Goal: Information Seeking & Learning: Learn about a topic

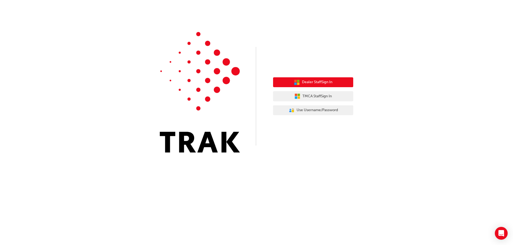
click at [319, 81] on span "Dealer Staff Sign In" at bounding box center [317, 82] width 30 height 6
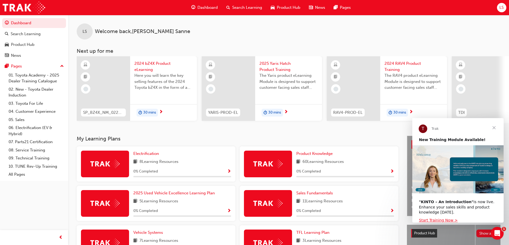
click at [248, 8] on span "Search Learning" at bounding box center [247, 8] width 30 height 6
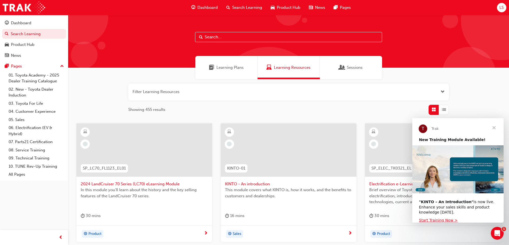
click at [259, 36] on input "text" at bounding box center [288, 37] width 187 height 10
type input "induction"
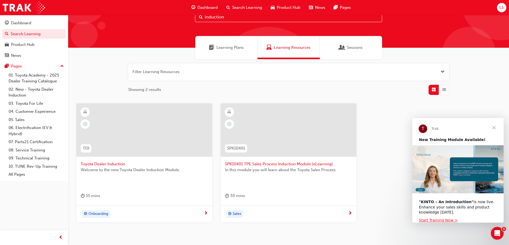
scroll to position [49, 0]
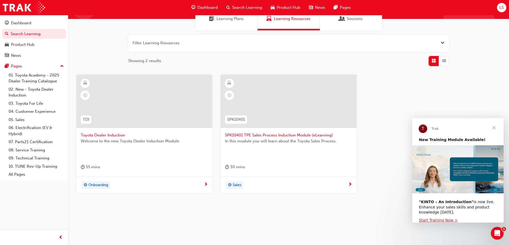
click at [492, 126] on span "Close" at bounding box center [493, 127] width 19 height 19
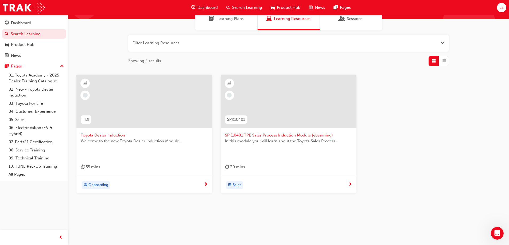
click at [108, 126] on div at bounding box center [144, 101] width 136 height 53
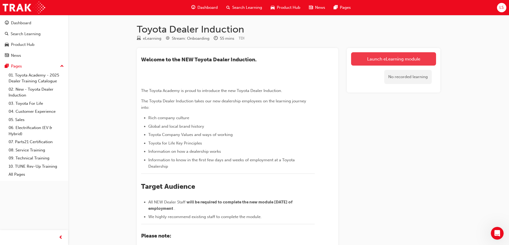
click at [391, 56] on link "Launch eLearning module" at bounding box center [393, 58] width 85 height 13
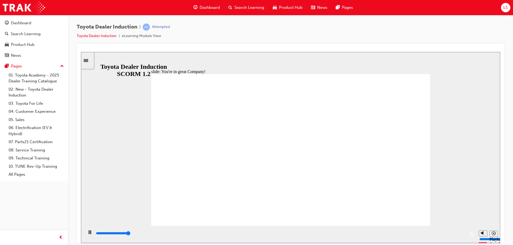
type input "7500"
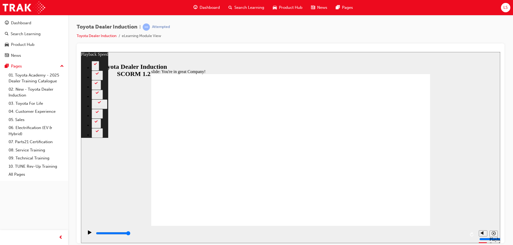
type input "156"
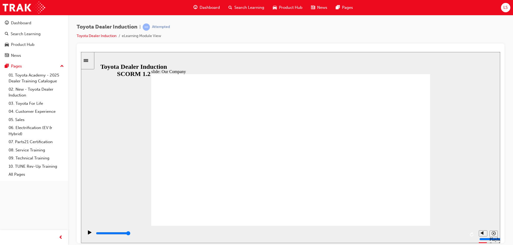
drag, startPoint x: 213, startPoint y: 195, endPoint x: 286, endPoint y: 199, distance: 73.3
drag, startPoint x: 288, startPoint y: 198, endPoint x: 316, endPoint y: 196, distance: 27.8
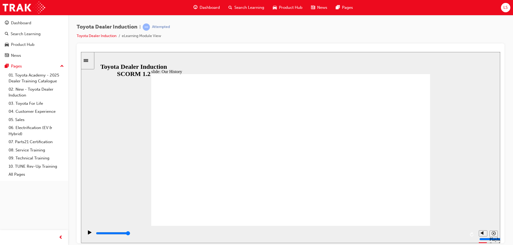
drag, startPoint x: 287, startPoint y: 193, endPoint x: 373, endPoint y: 192, distance: 86.0
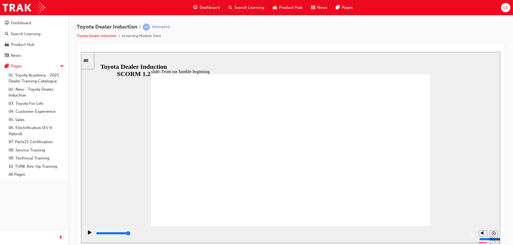
type input "2000"
radio input "true"
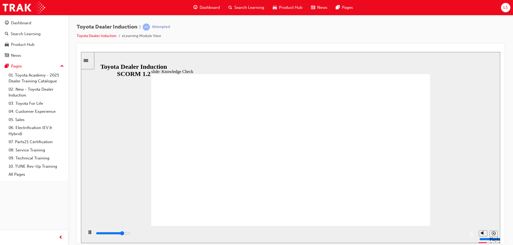
type input "4500"
radio input "true"
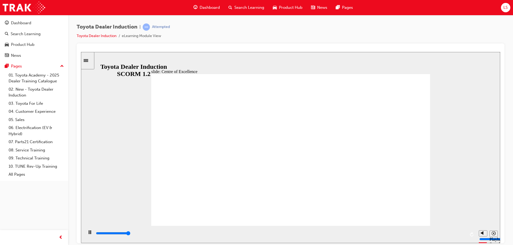
type input "15300"
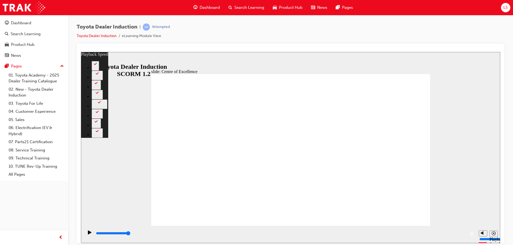
type input "248"
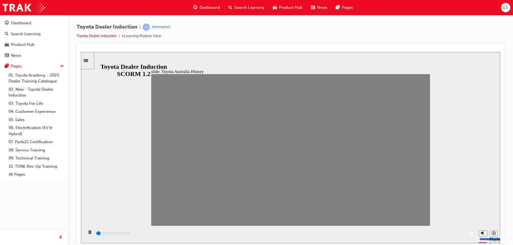
drag, startPoint x: 161, startPoint y: 152, endPoint x: 173, endPoint y: 149, distance: 12.3
drag, startPoint x: 172, startPoint y: 152, endPoint x: 182, endPoint y: 154, distance: 10.5
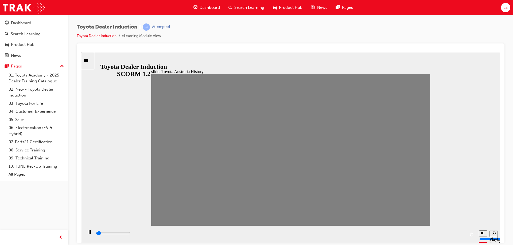
drag, startPoint x: 190, startPoint y: 154, endPoint x: 195, endPoint y: 149, distance: 7.1
drag, startPoint x: 201, startPoint y: 154, endPoint x: 210, endPoint y: 150, distance: 9.1
drag, startPoint x: 209, startPoint y: 157, endPoint x: 222, endPoint y: 153, distance: 13.4
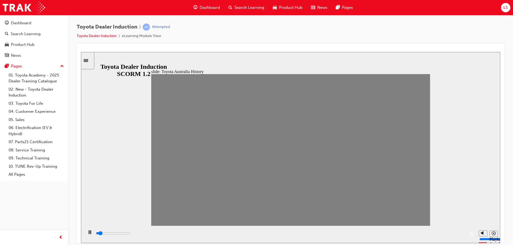
drag, startPoint x: 228, startPoint y: 155, endPoint x: 244, endPoint y: 151, distance: 17.0
drag, startPoint x: 240, startPoint y: 154, endPoint x: 249, endPoint y: 154, distance: 9.1
drag, startPoint x: 251, startPoint y: 154, endPoint x: 266, endPoint y: 154, distance: 15.0
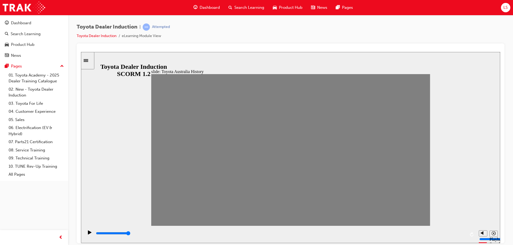
drag, startPoint x: 266, startPoint y: 151, endPoint x: 277, endPoint y: 152, distance: 11.0
drag, startPoint x: 267, startPoint y: 153, endPoint x: 275, endPoint y: 152, distance: 8.0
drag, startPoint x: 286, startPoint y: 155, endPoint x: 302, endPoint y: 149, distance: 16.7
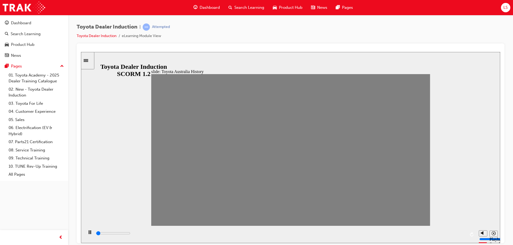
drag, startPoint x: 298, startPoint y: 152, endPoint x: 308, endPoint y: 154, distance: 10.1
drag, startPoint x: 318, startPoint y: 154, endPoint x: 326, endPoint y: 154, distance: 7.5
drag, startPoint x: 327, startPoint y: 151, endPoint x: 338, endPoint y: 152, distance: 10.2
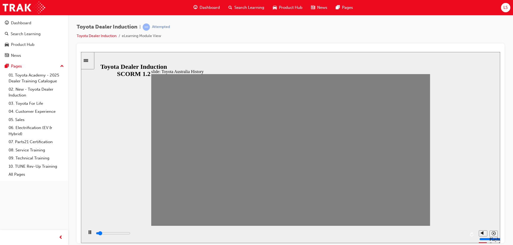
drag, startPoint x: 341, startPoint y: 150, endPoint x: 353, endPoint y: 152, distance: 12.2
drag, startPoint x: 343, startPoint y: 154, endPoint x: 349, endPoint y: 154, distance: 6.1
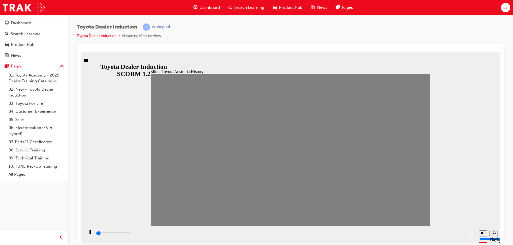
drag, startPoint x: 352, startPoint y: 150, endPoint x: 363, endPoint y: 154, distance: 11.9
drag, startPoint x: 364, startPoint y: 153, endPoint x: 375, endPoint y: 153, distance: 11.0
drag, startPoint x: 374, startPoint y: 157, endPoint x: 390, endPoint y: 153, distance: 15.9
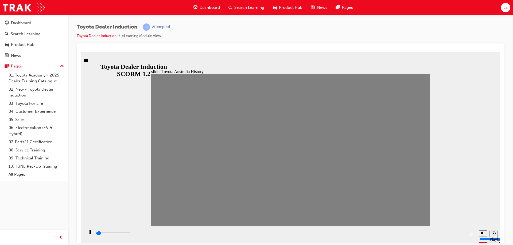
drag, startPoint x: 390, startPoint y: 157, endPoint x: 403, endPoint y: 154, distance: 13.3
drag, startPoint x: 405, startPoint y: 157, endPoint x: 415, endPoint y: 154, distance: 10.3
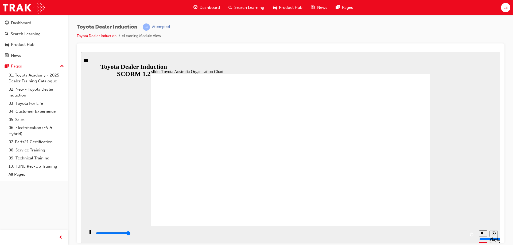
type input "5000"
radio input "true"
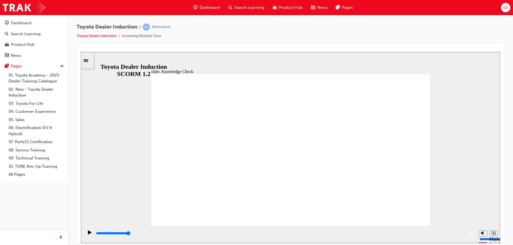
type input "4500"
radio input "true"
type input "4900"
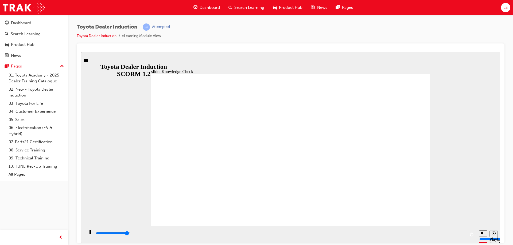
radio input "true"
type input "9200"
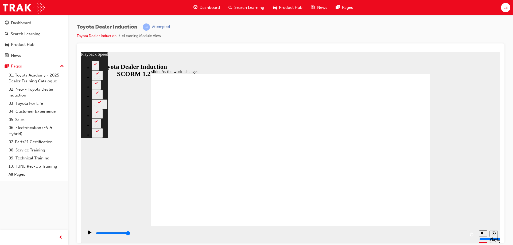
type input "128"
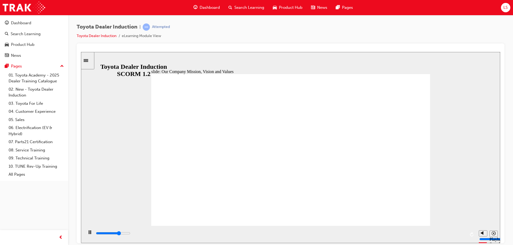
type input "69900"
drag, startPoint x: 281, startPoint y: 233, endPoint x: 232, endPoint y: 235, distance: 49.2
click at [232, 235] on div "playback controls" at bounding box center [280, 234] width 370 height 6
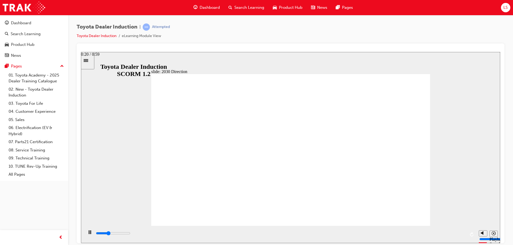
click at [221, 235] on div "playback controls" at bounding box center [280, 234] width 370 height 6
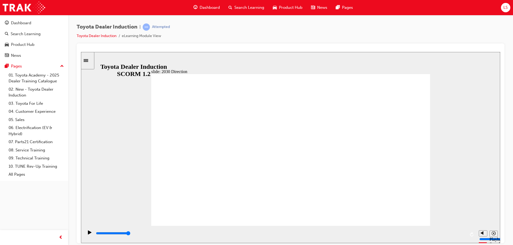
type input "5000"
type input "h"
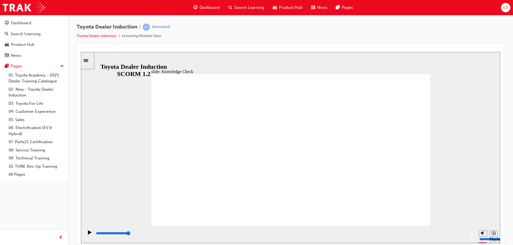
type input "ha"
type input "hap"
type input "happ"
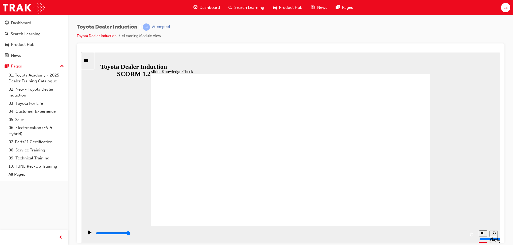
type input "happ"
type input "happi"
type input "happin"
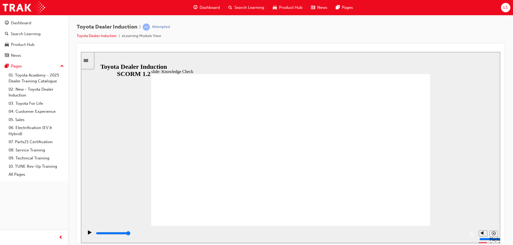
type input "happine"
type input "happines"
type input "happiness"
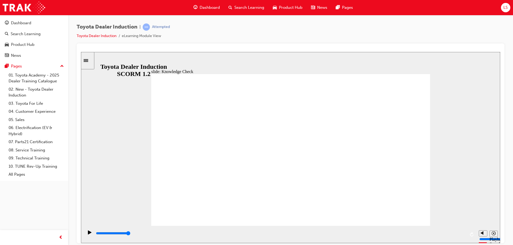
type input "happiness"
type input "5000"
type input "m"
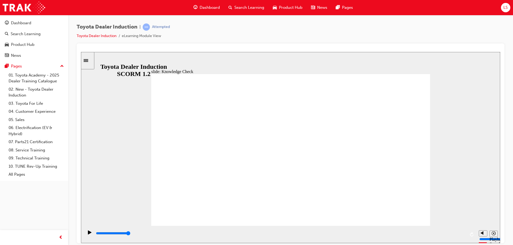
type input "m"
type input "mo"
type input "mov"
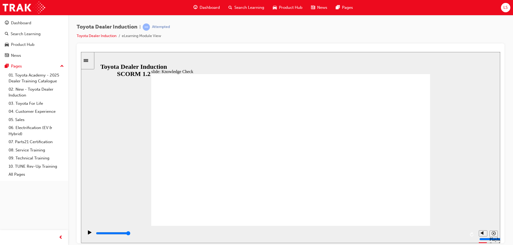
type input "move"
type input "moved"
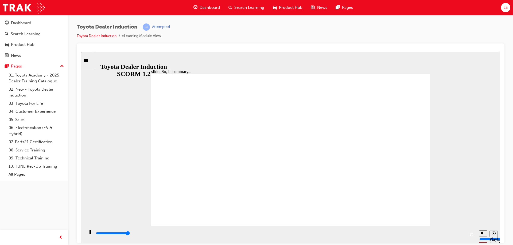
type input "6500"
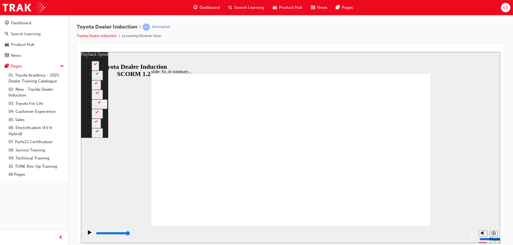
click at [382, 244] on div "Toyota Dealer Induction | Attempted Toyota Dealer Induction eLearning Module Vi…" at bounding box center [256, 122] width 513 height 245
click at [124, 170] on div "slide: So, in summary... Rectangle 3 playback speed 2 1.75 1.5 1.25 Normal 0.75…" at bounding box center [290, 147] width 419 height 191
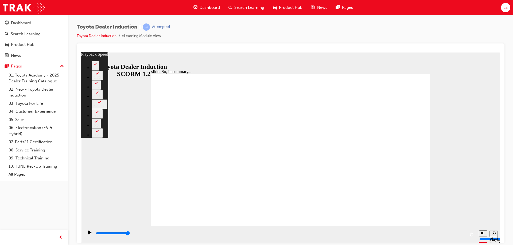
type input "128"
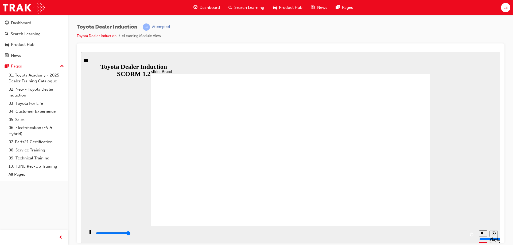
type input "8400"
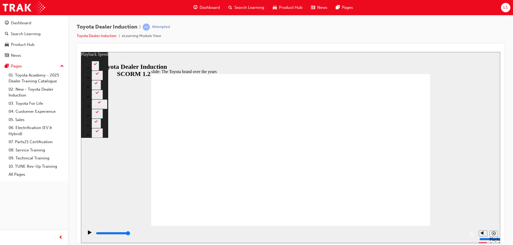
type input "165"
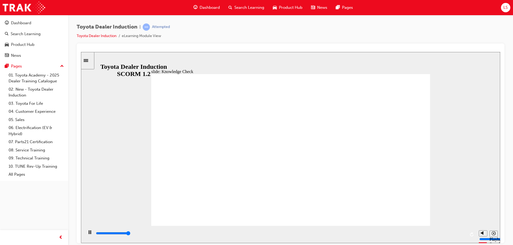
type input "5000"
radio input "true"
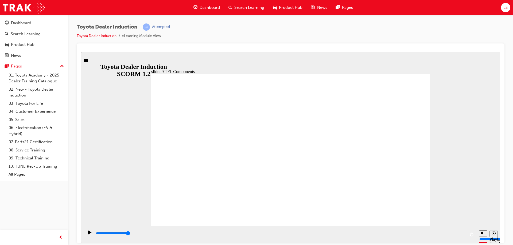
type input "10800"
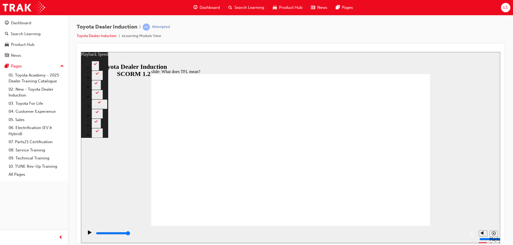
type input "139"
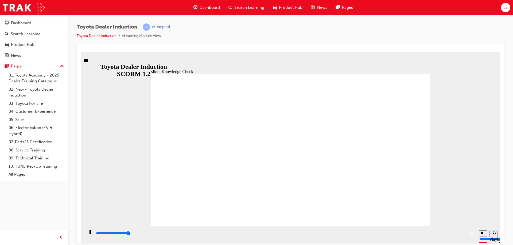
type input "5000"
radio input "true"
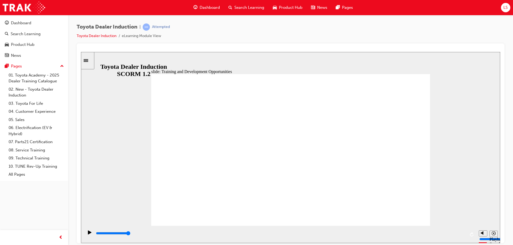
drag, startPoint x: 364, startPoint y: 181, endPoint x: 350, endPoint y: 183, distance: 14.8
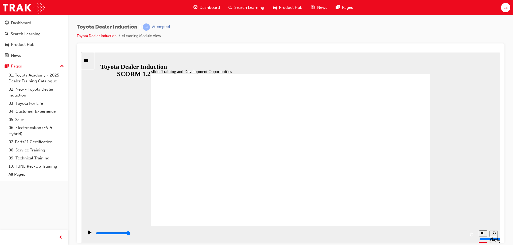
click at [474, 194] on div "slide: Dealer Training Guide 2025 Training and Development Training Prospectus …" at bounding box center [290, 147] width 419 height 191
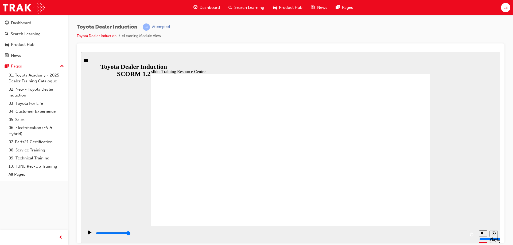
type input "5000"
radio input "true"
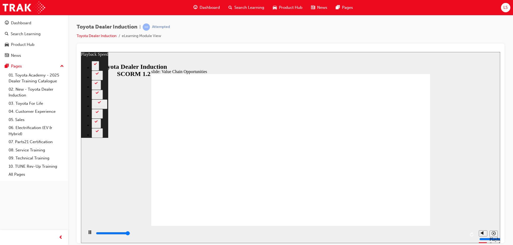
type input "11200"
type input "0"
type input "11300"
type input "64"
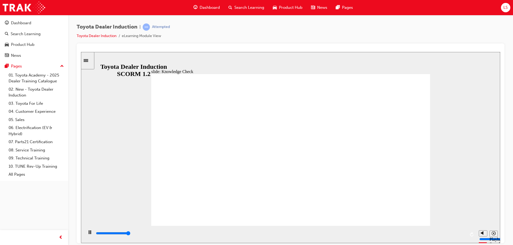
type input "5000"
radio input "true"
type input "5000"
radio input "true"
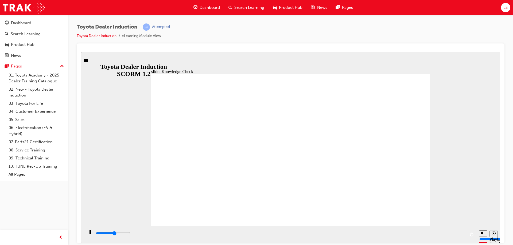
type input "4200"
type input "t"
type input "4400"
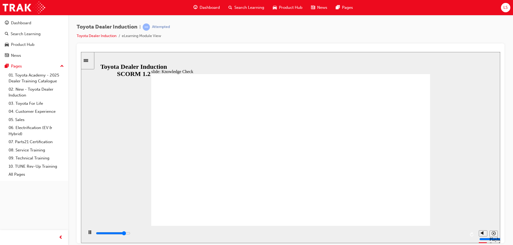
type input "to"
type input "4500"
type input "toy"
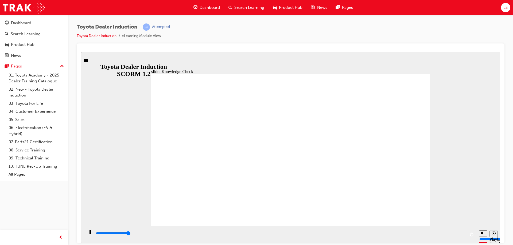
type input "5000"
type input "to"
type input "t"
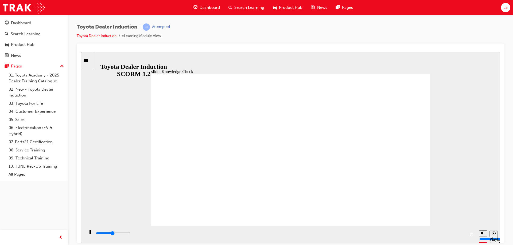
type input "2400"
type input "e"
type input "2500"
type input "en"
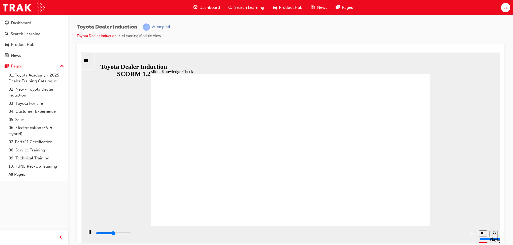
type input "en"
type input "2600"
type input "eng"
type input "2900"
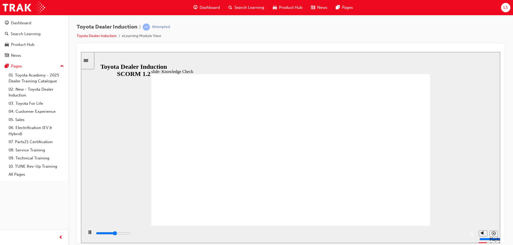
type input "enga"
type input "3600"
type input "engag"
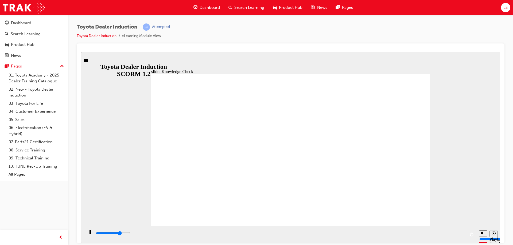
type input "3700"
type input "engage"
type input "3800"
type input "engage"
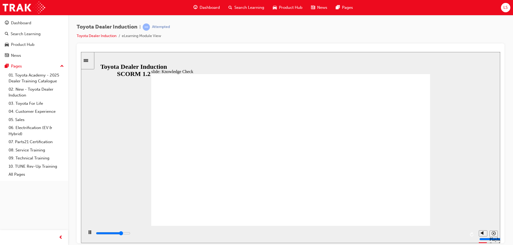
type input "engage"
type input "4100"
type input "engage m"
type input "4100"
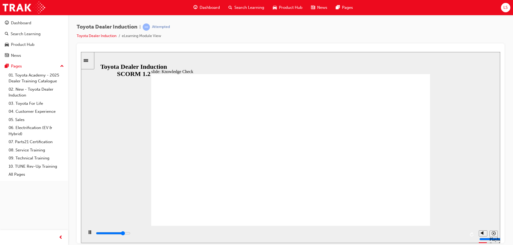
type input "engage mo"
type input "4200"
type input "engage mob"
type input "4300"
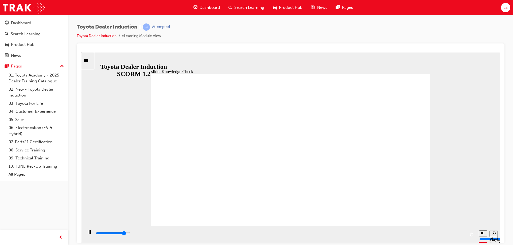
type input "engage mobi"
type input "4400"
type input "engage mobi"
type input "4600"
type input "engage mobil"
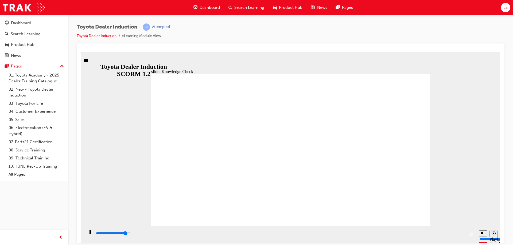
type input "engage mobil"
type input "4700"
type input "engage mobile"
type input "4800"
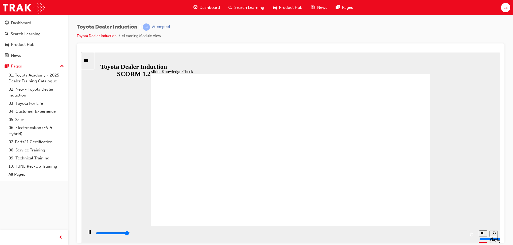
type input "engage mobile"
type input "5000"
type input "engage mobile a"
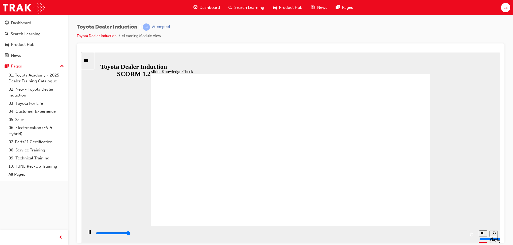
type input "5000"
type input "engage mobile ap"
type input "engage mobile app"
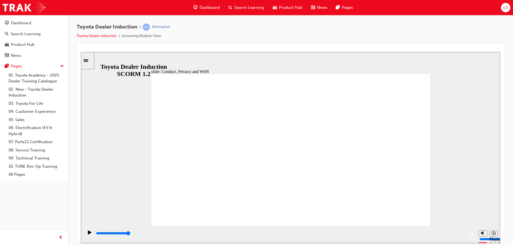
click at [404, 210] on span "Toyota Code of Conduct Ethical behaviour extends beyond legal requirements. Gro…" at bounding box center [290, 152] width 279 height 157
type input "8400"
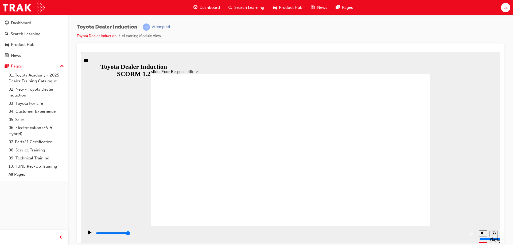
checkbox input "true"
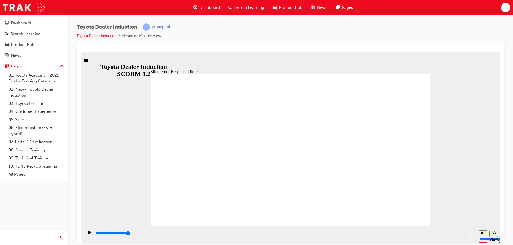
checkbox input "true"
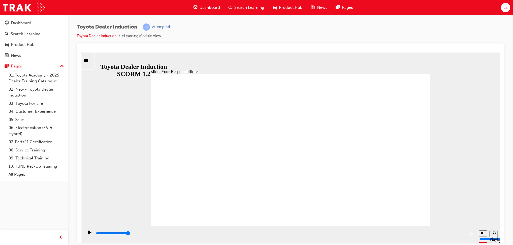
type input "7700"
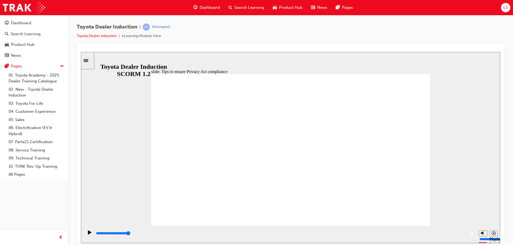
click at [460, 182] on div "slide: PPE Tips to ensure compliance with the Privacy Act Rectangle 2 lock icon…" at bounding box center [290, 147] width 419 height 191
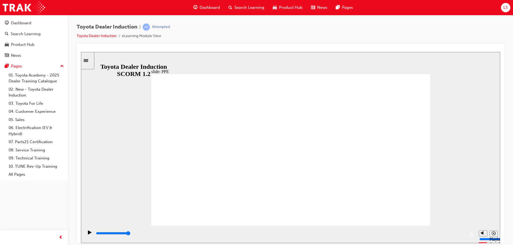
drag, startPoint x: 367, startPoint y: 133, endPoint x: 369, endPoint y: 136, distance: 3.8
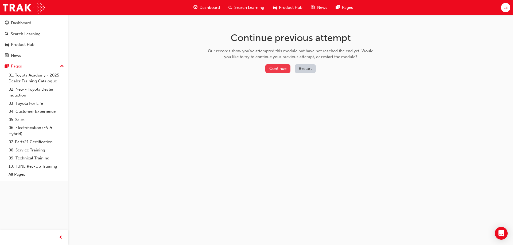
click at [280, 70] on button "Continue" at bounding box center [277, 68] width 25 height 9
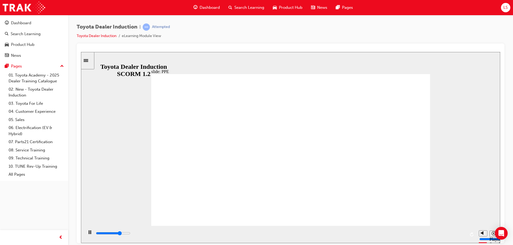
drag, startPoint x: 270, startPoint y: 195, endPoint x: 342, endPoint y: 189, distance: 72.6
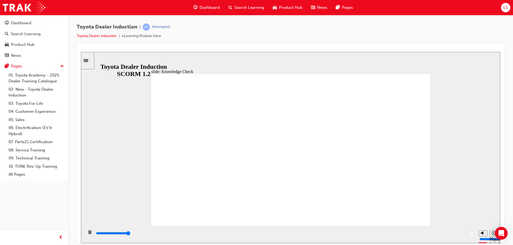
type input "5000"
checkbox input "true"
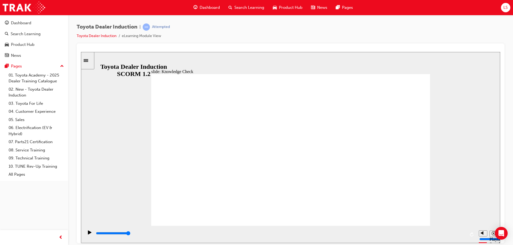
checkbox input "true"
type input "5000"
radio input "true"
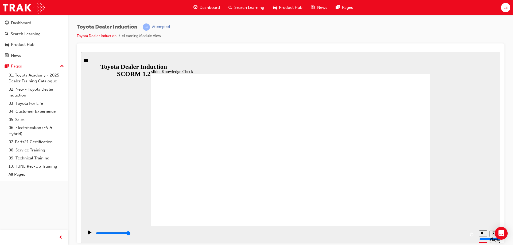
type input "5000"
checkbox input "true"
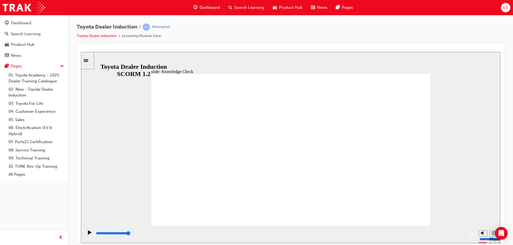
type input "5000"
checkbox input "true"
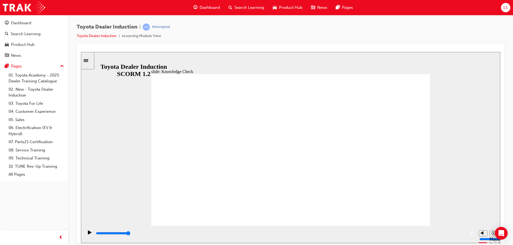
checkbox input "true"
type input "9900"
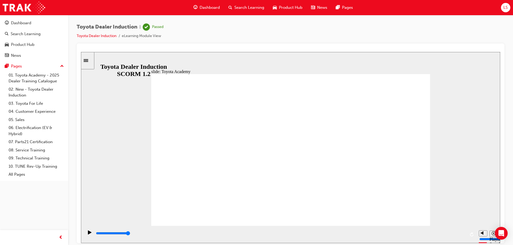
click at [460, 157] on div "slide: Toyota Academy RESTART RESTART RESTART RESTART Back to top Playback Spee…" at bounding box center [290, 147] width 419 height 191
click at [242, 7] on span "Search Learning" at bounding box center [249, 8] width 30 height 6
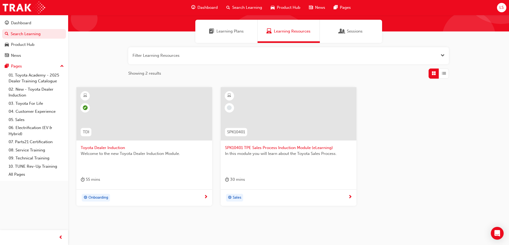
scroll to position [49, 0]
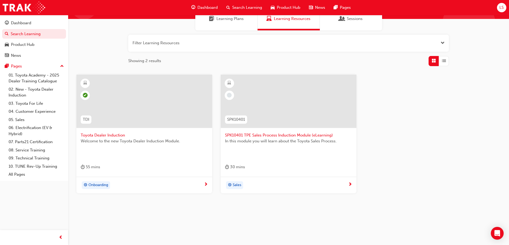
click at [83, 94] on span "learningRecordVerb_PASS-icon" at bounding box center [85, 95] width 5 height 5
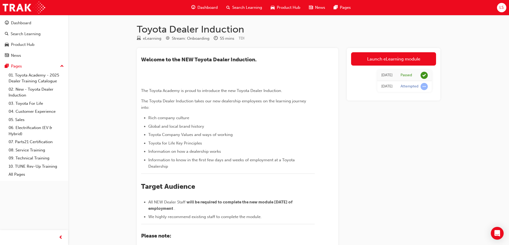
click at [250, 7] on span "Search Learning" at bounding box center [247, 8] width 30 height 6
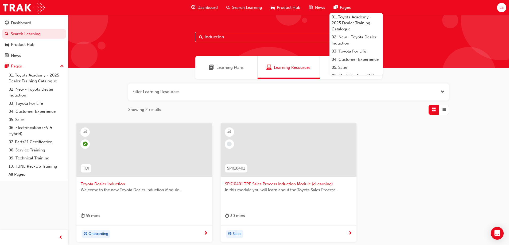
click at [432, 180] on div "TDI Toyota Dealer Induction Welcome to the new Toyota Dealer Induction Module. …" at bounding box center [288, 188] width 433 height 128
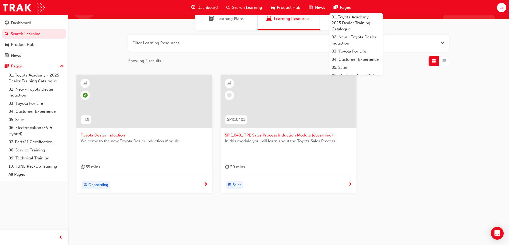
click at [432, 180] on div "TDI Toyota Dealer Induction Welcome to the new Toyota Dealer Induction Module. …" at bounding box center [288, 139] width 433 height 128
